Goal: Navigation & Orientation: Find specific page/section

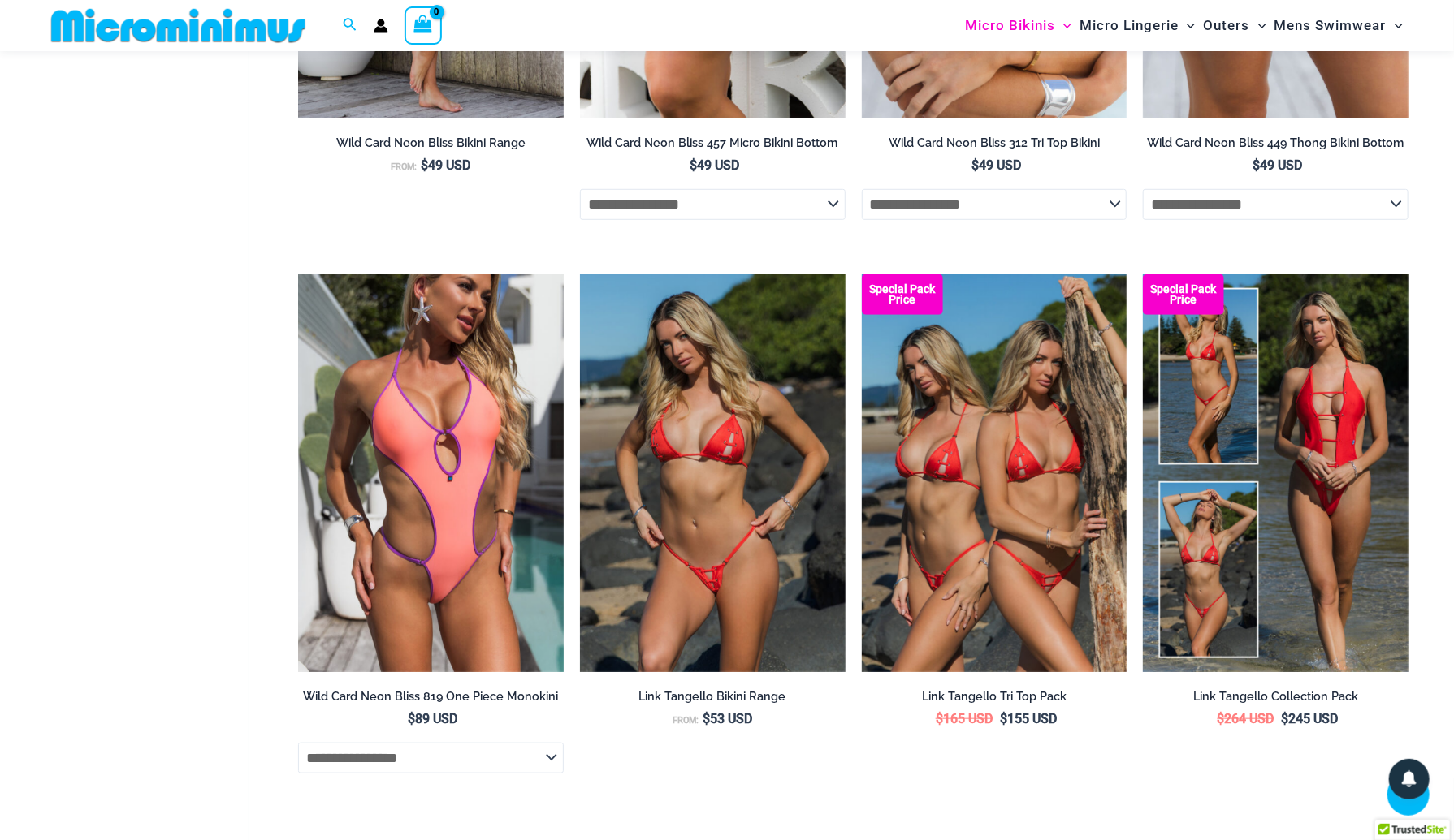
scroll to position [4370, 0]
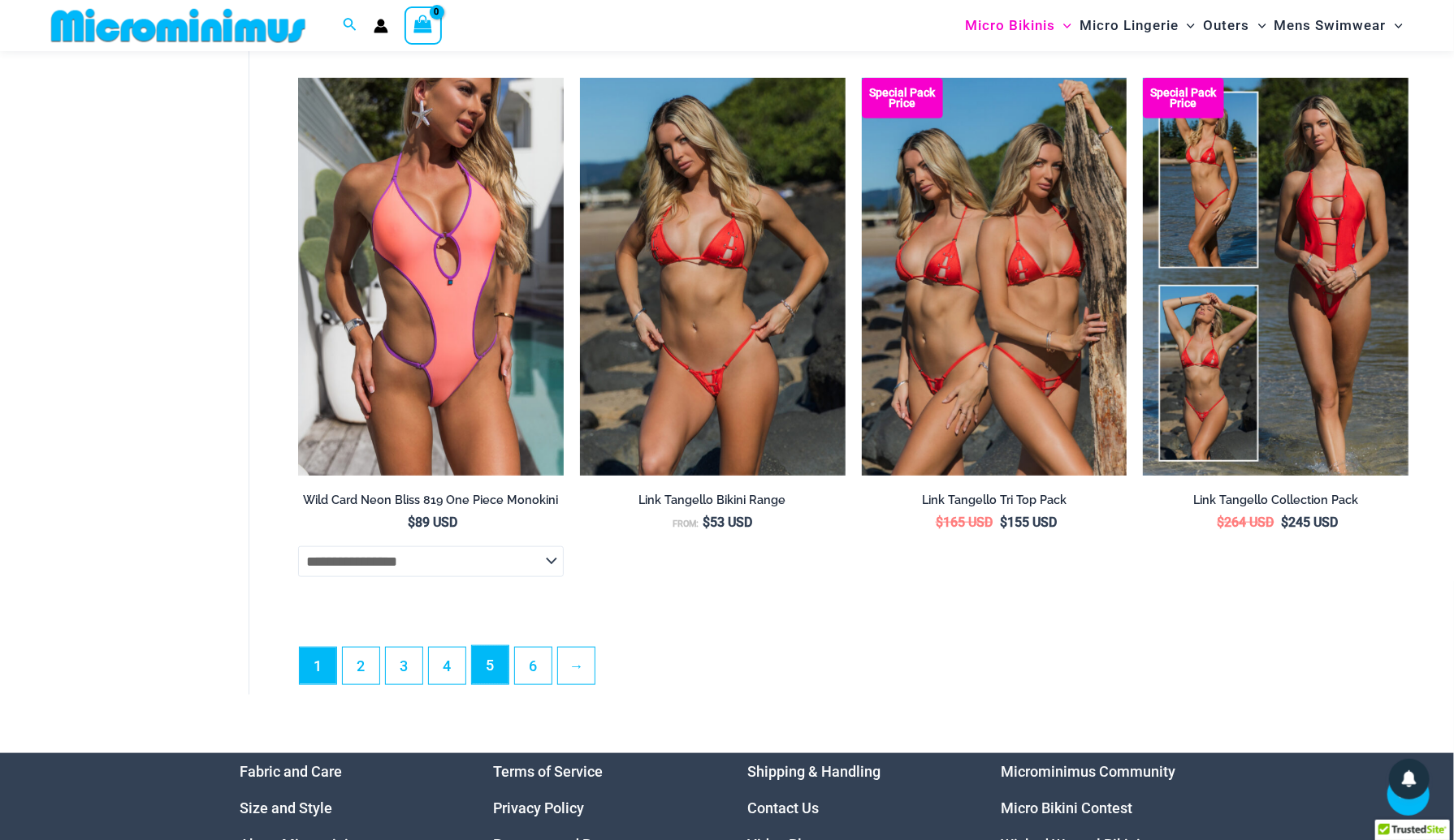
click at [495, 685] on link "5" at bounding box center [490, 665] width 37 height 39
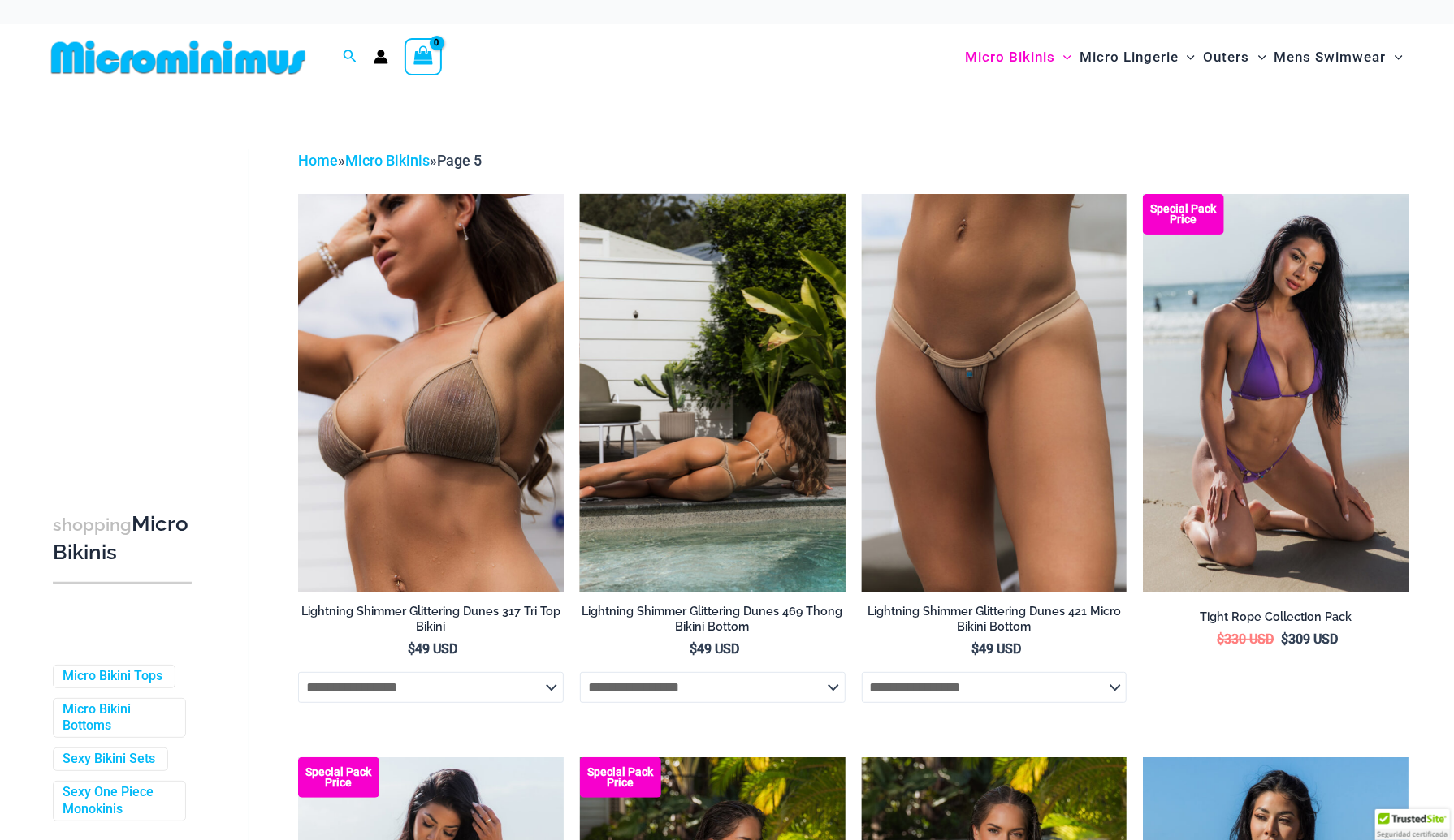
click at [689, 483] on img at bounding box center [712, 393] width 266 height 397
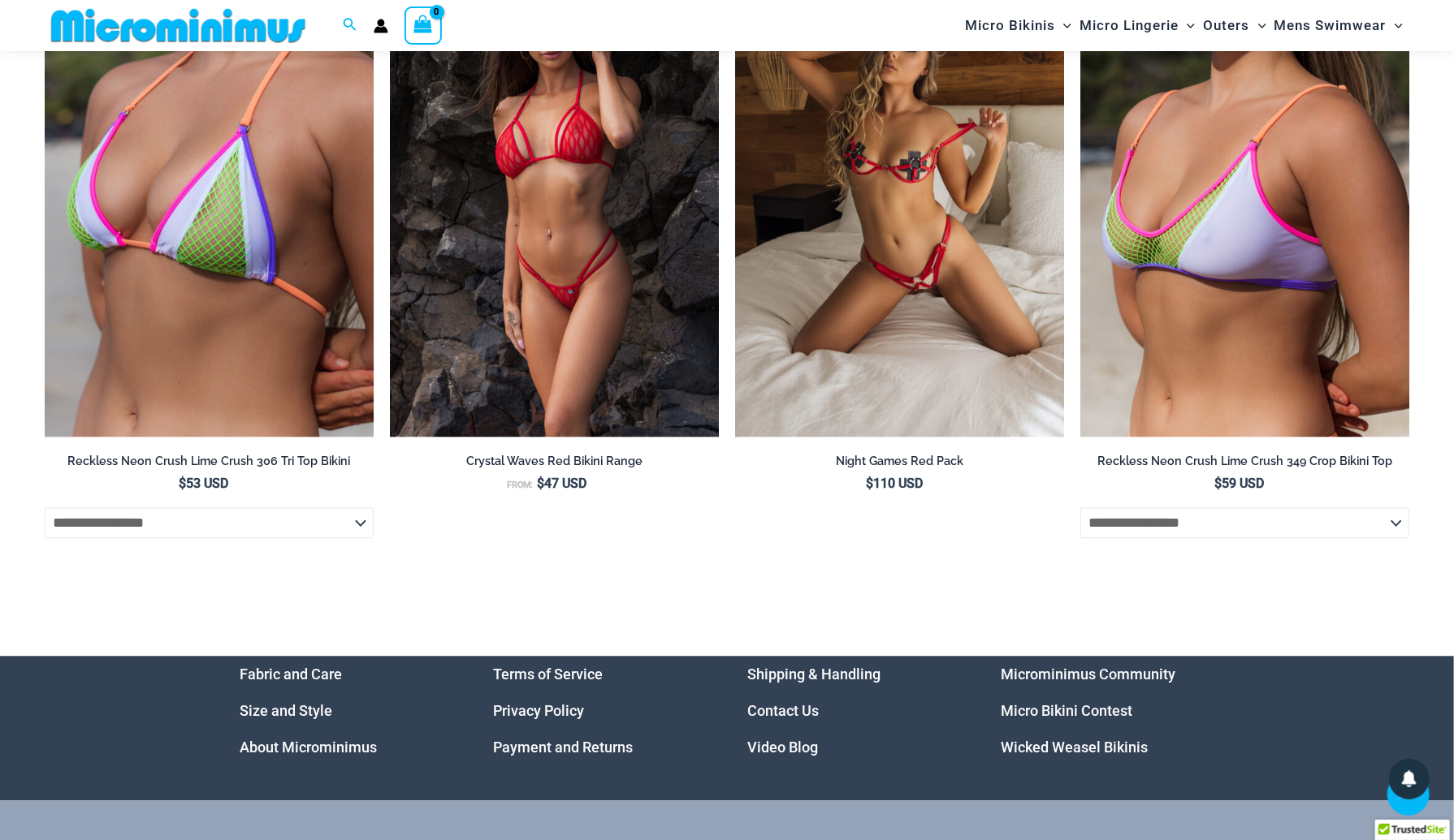
scroll to position [5778, 0]
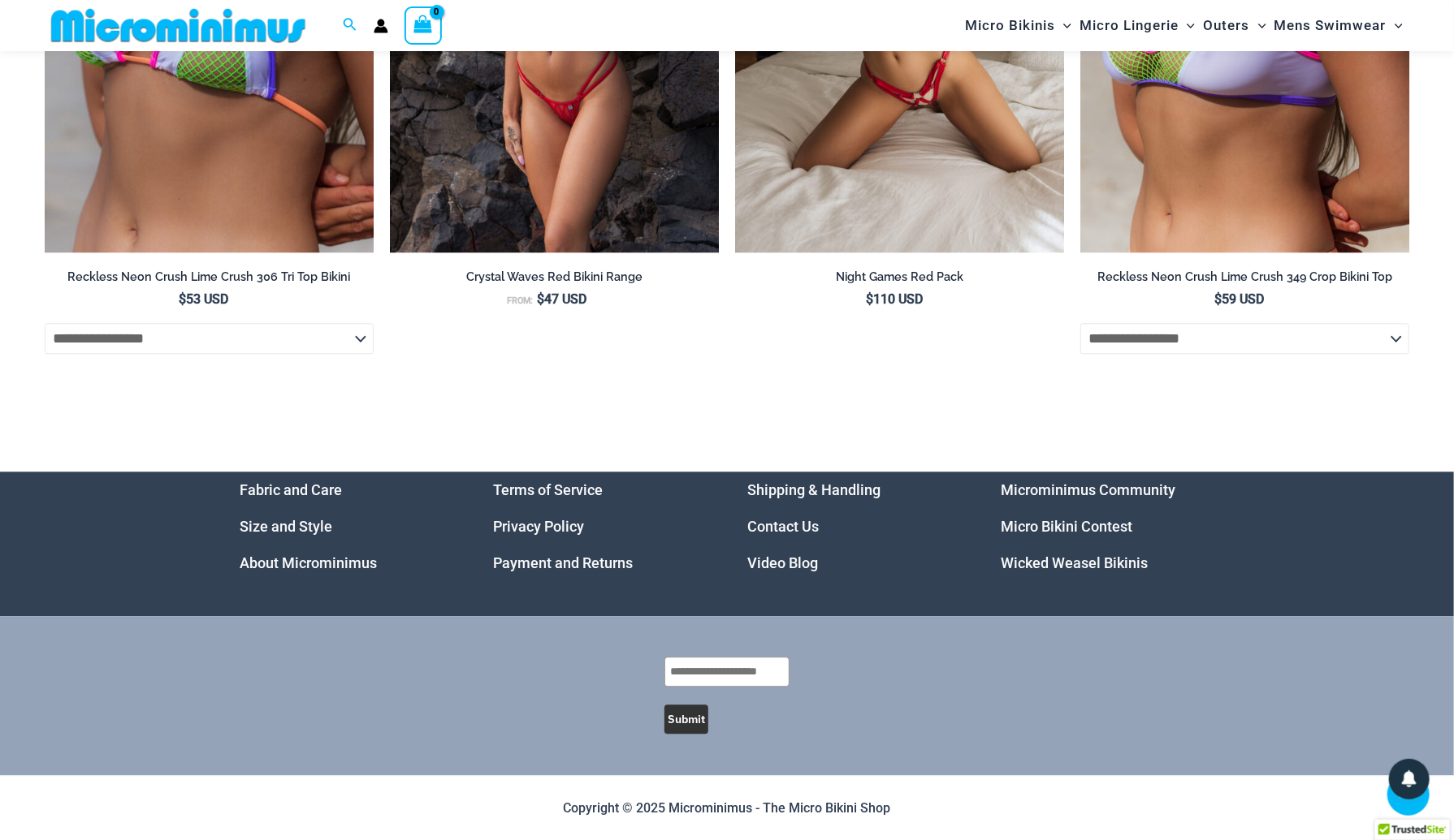
click at [1065, 488] on link "Microminimus Community" at bounding box center [1089, 490] width 175 height 17
